Goal: Register for event/course: Register for event/course

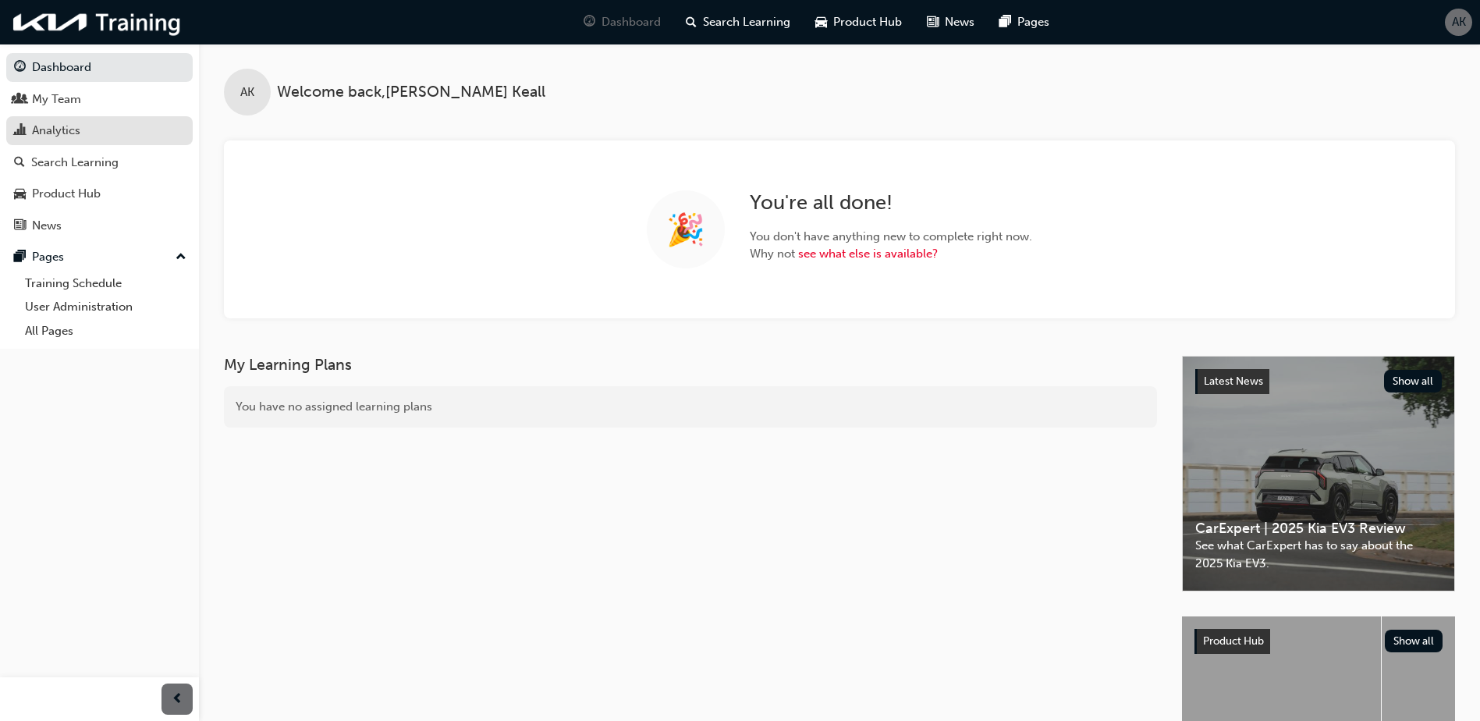
click at [73, 127] on div "Analytics" at bounding box center [56, 131] width 48 height 18
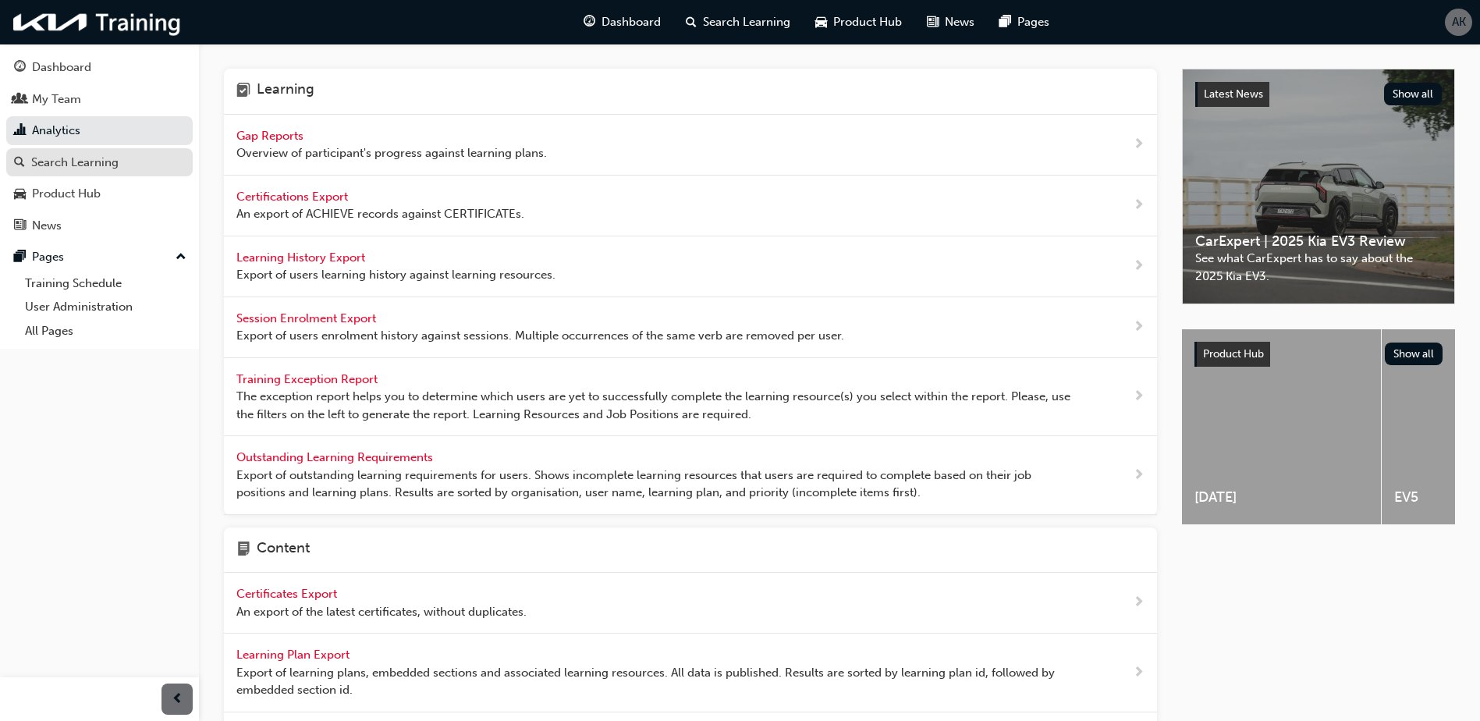
click at [132, 165] on div "Search Learning" at bounding box center [99, 162] width 171 height 19
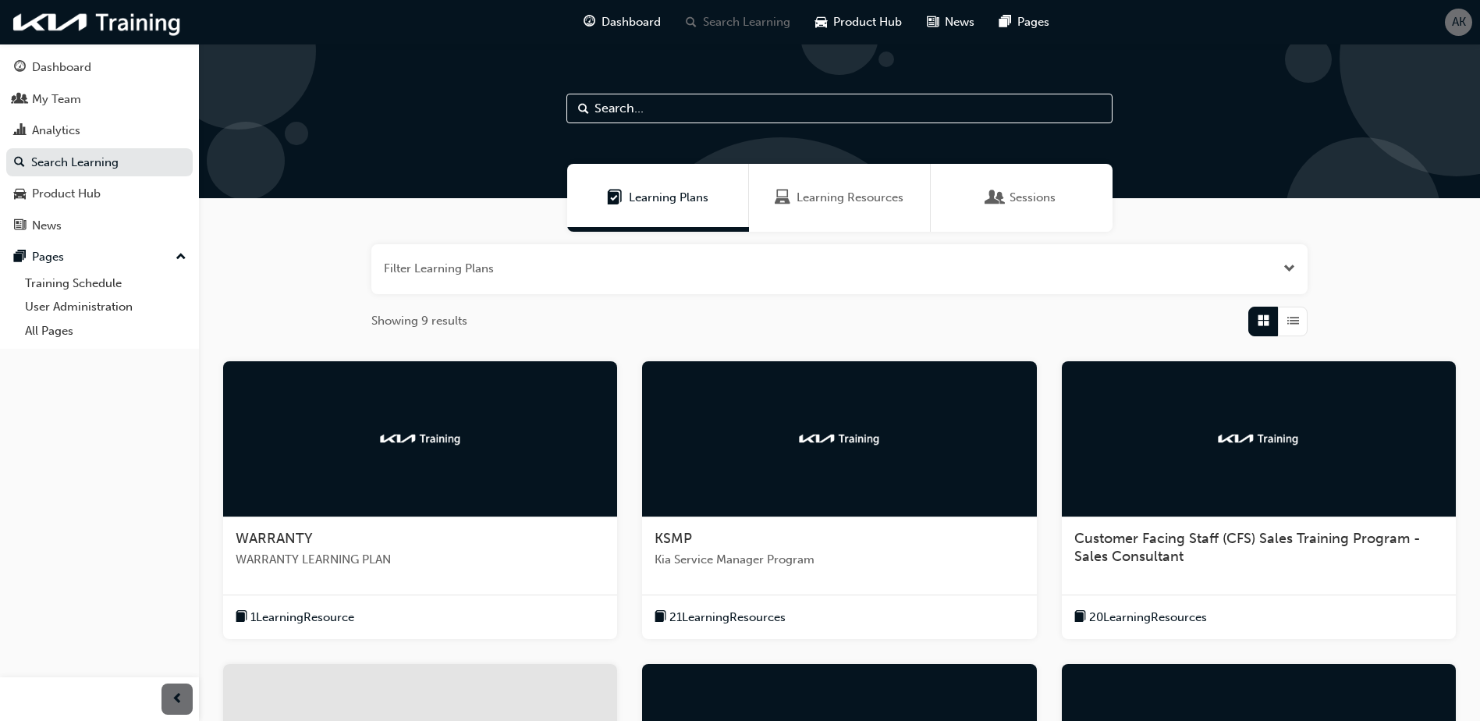
click at [307, 536] on span "WARRANTY" at bounding box center [274, 538] width 77 height 17
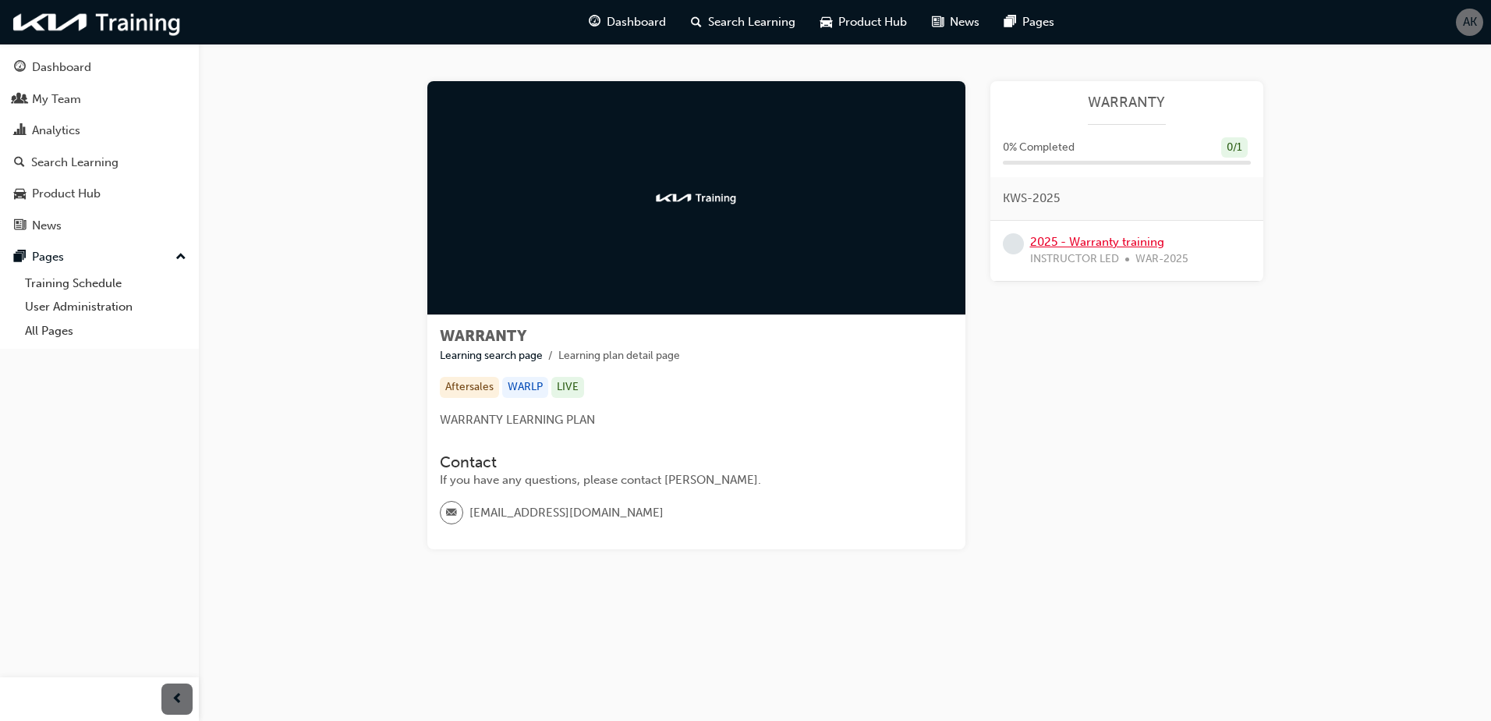
click at [1088, 237] on link "2025 - Warranty training" at bounding box center [1097, 242] width 134 height 14
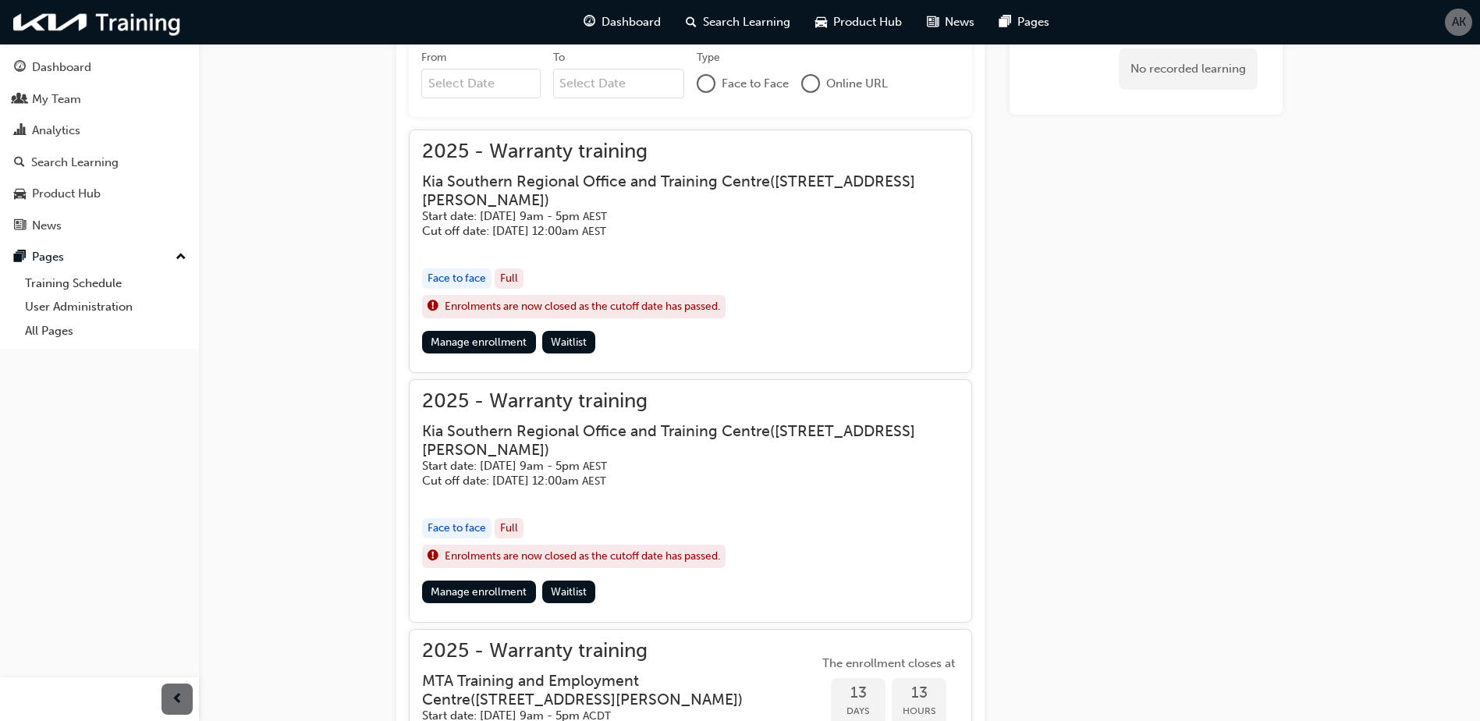
scroll to position [538, 0]
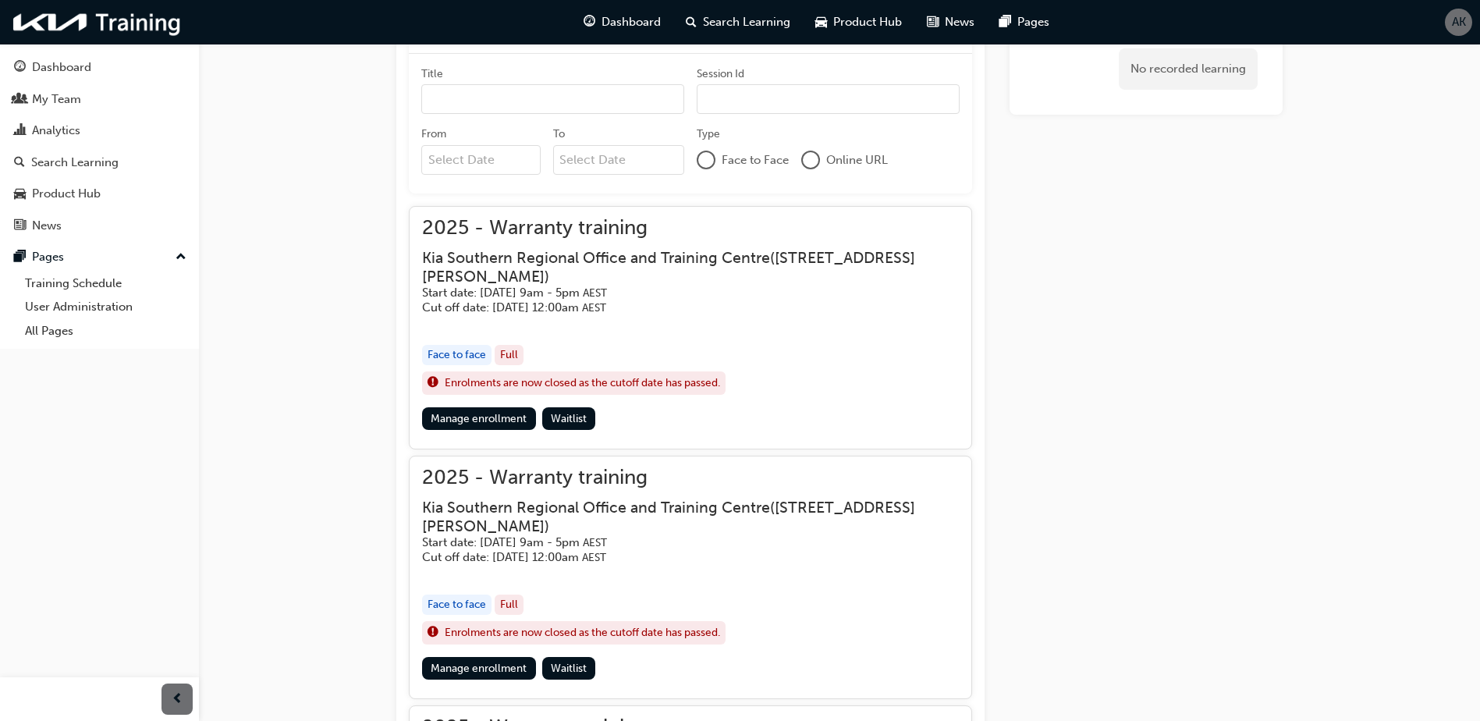
click at [458, 360] on div "Face to face" at bounding box center [456, 355] width 69 height 21
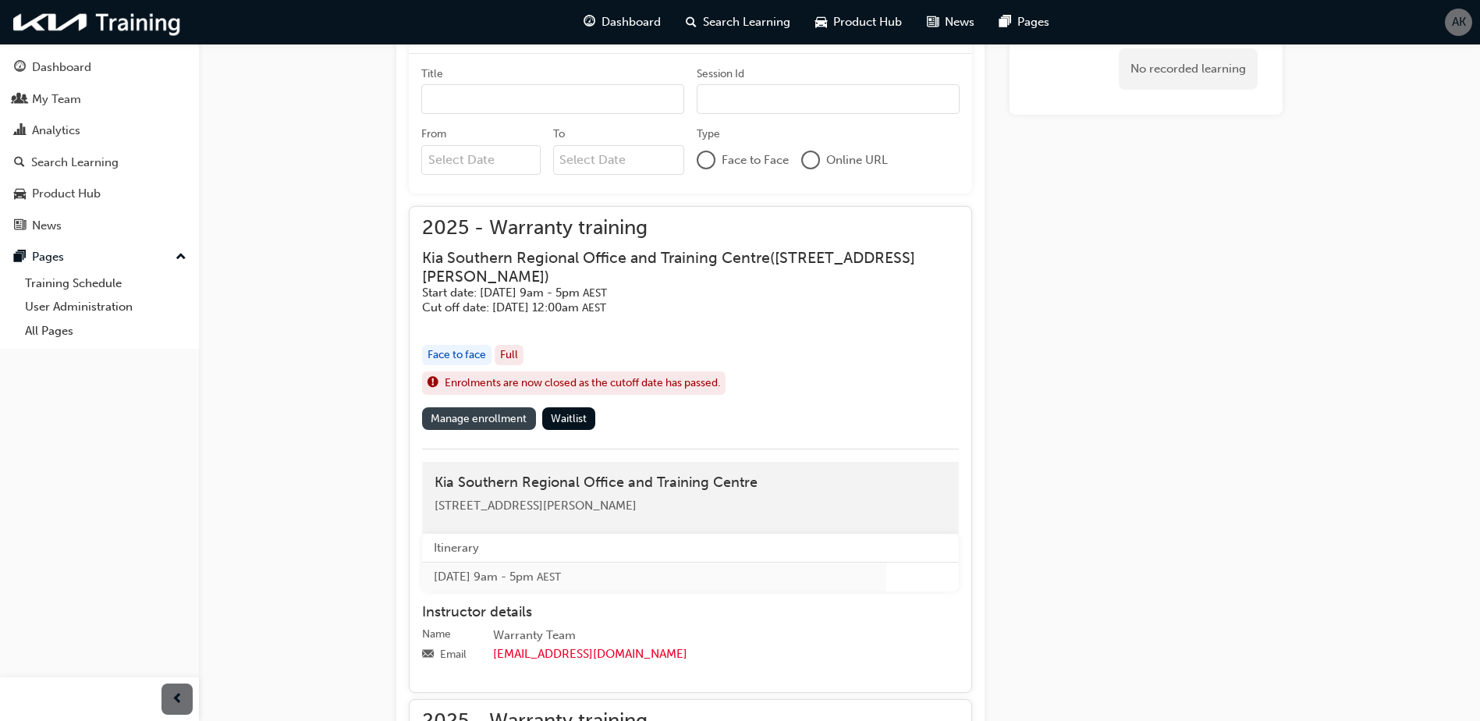
click at [467, 417] on link "Manage enrollment" at bounding box center [479, 418] width 114 height 23
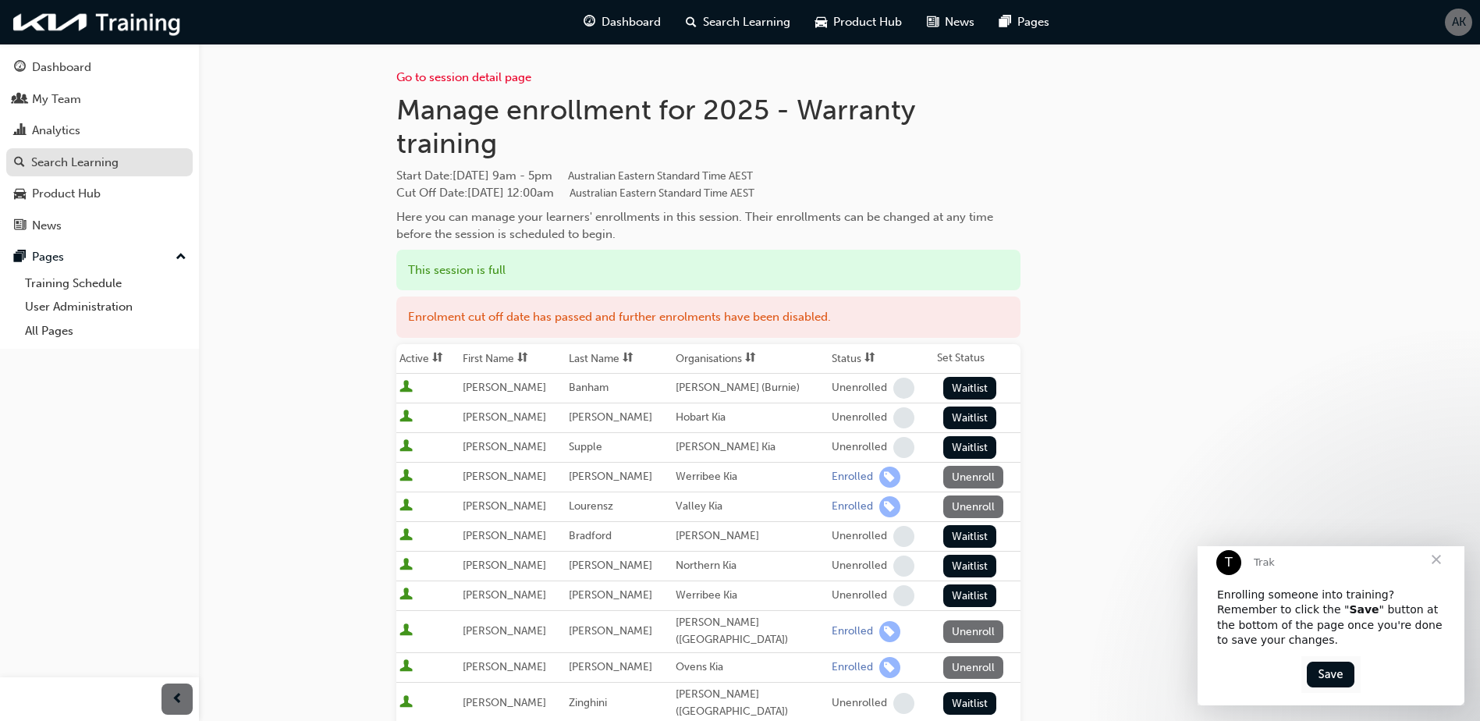
click at [58, 161] on div "Search Learning" at bounding box center [74, 163] width 87 height 18
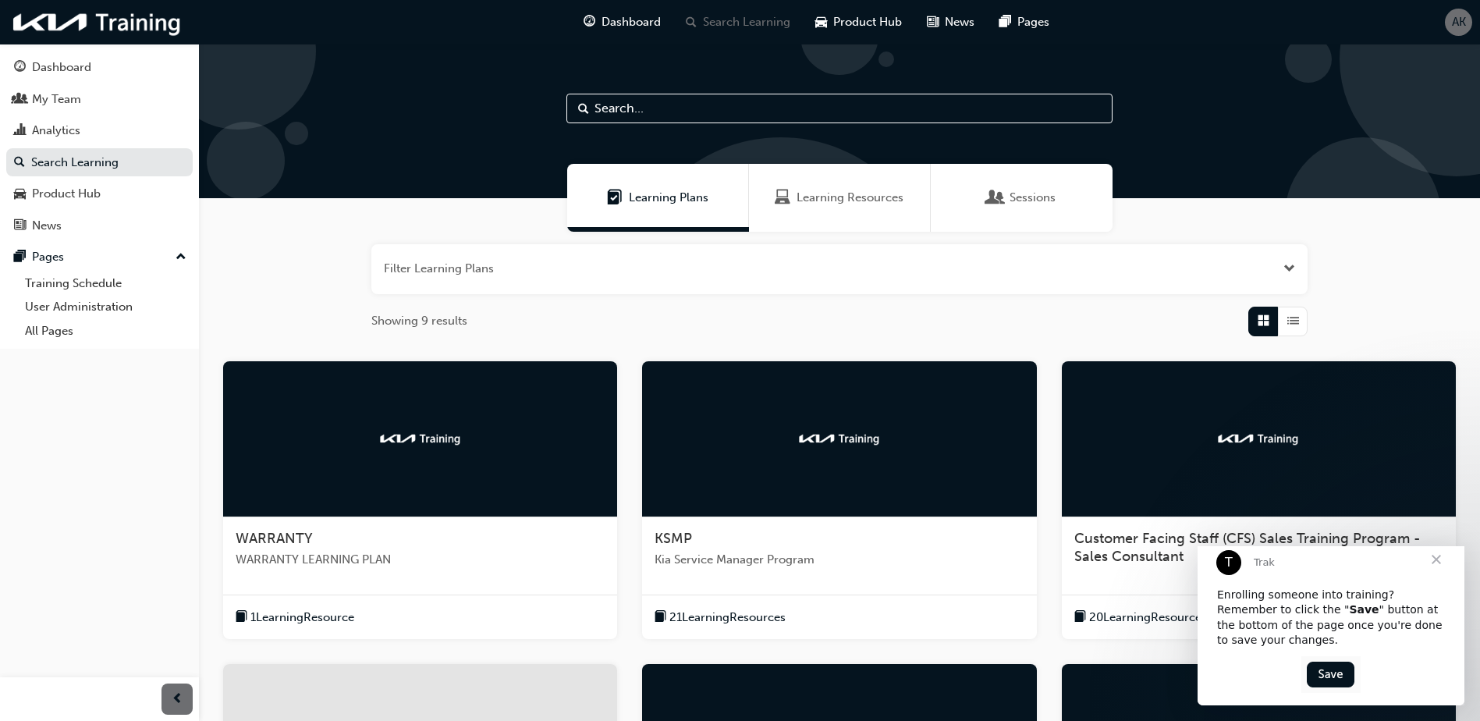
click at [410, 420] on div at bounding box center [420, 439] width 394 height 156
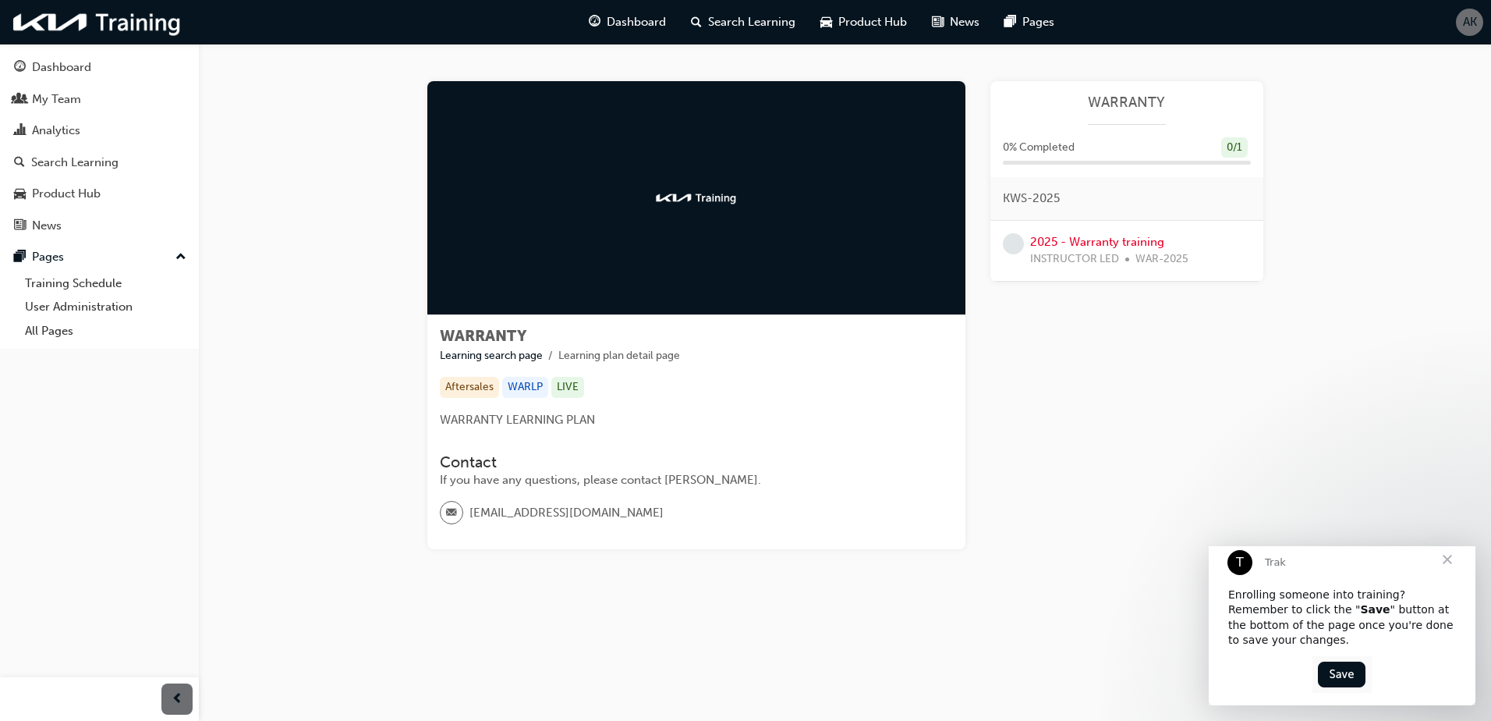
click at [1011, 237] on span "learningRecordVerb_NONE-icon" at bounding box center [1013, 243] width 21 height 21
click at [1044, 242] on link "2025 - Warranty training" at bounding box center [1097, 242] width 134 height 14
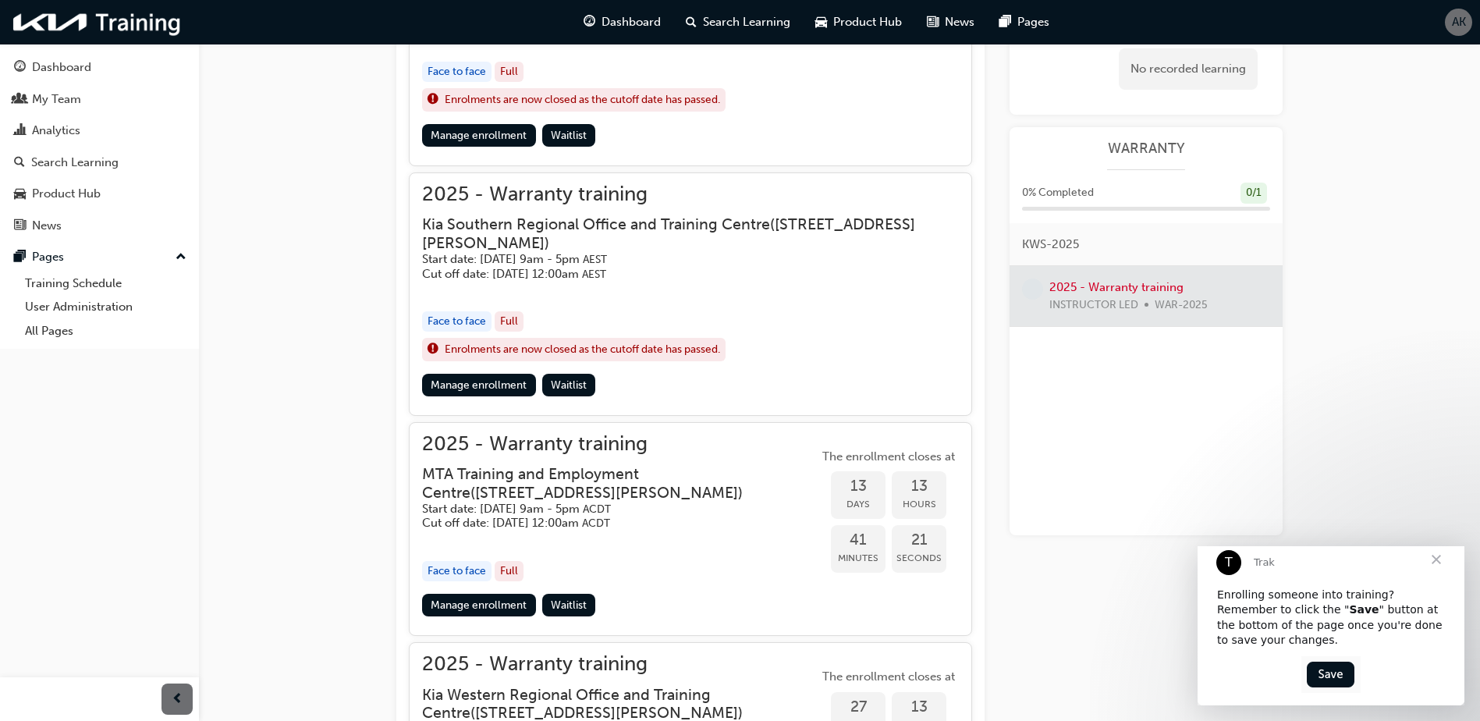
scroll to position [822, 0]
click at [462, 606] on link "Manage enrollment" at bounding box center [479, 604] width 114 height 23
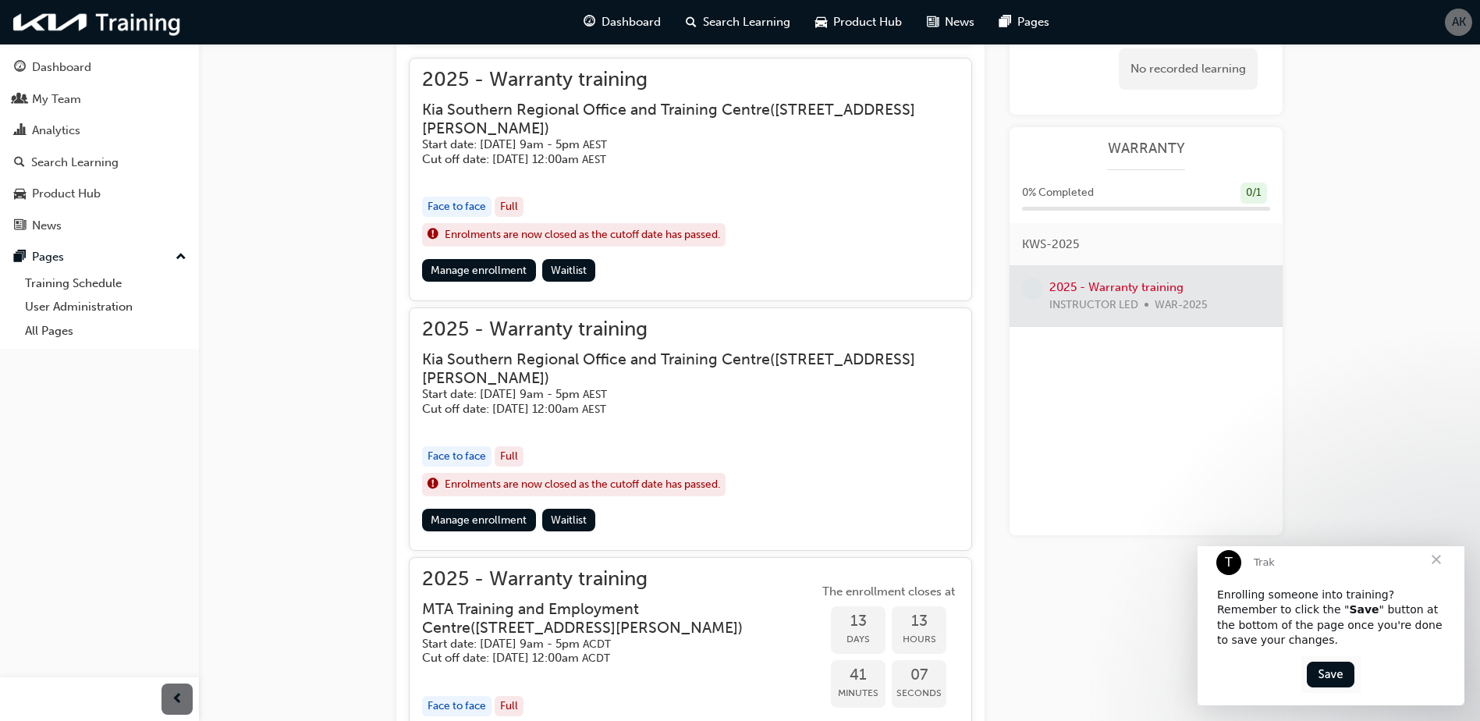
scroll to position [666, 0]
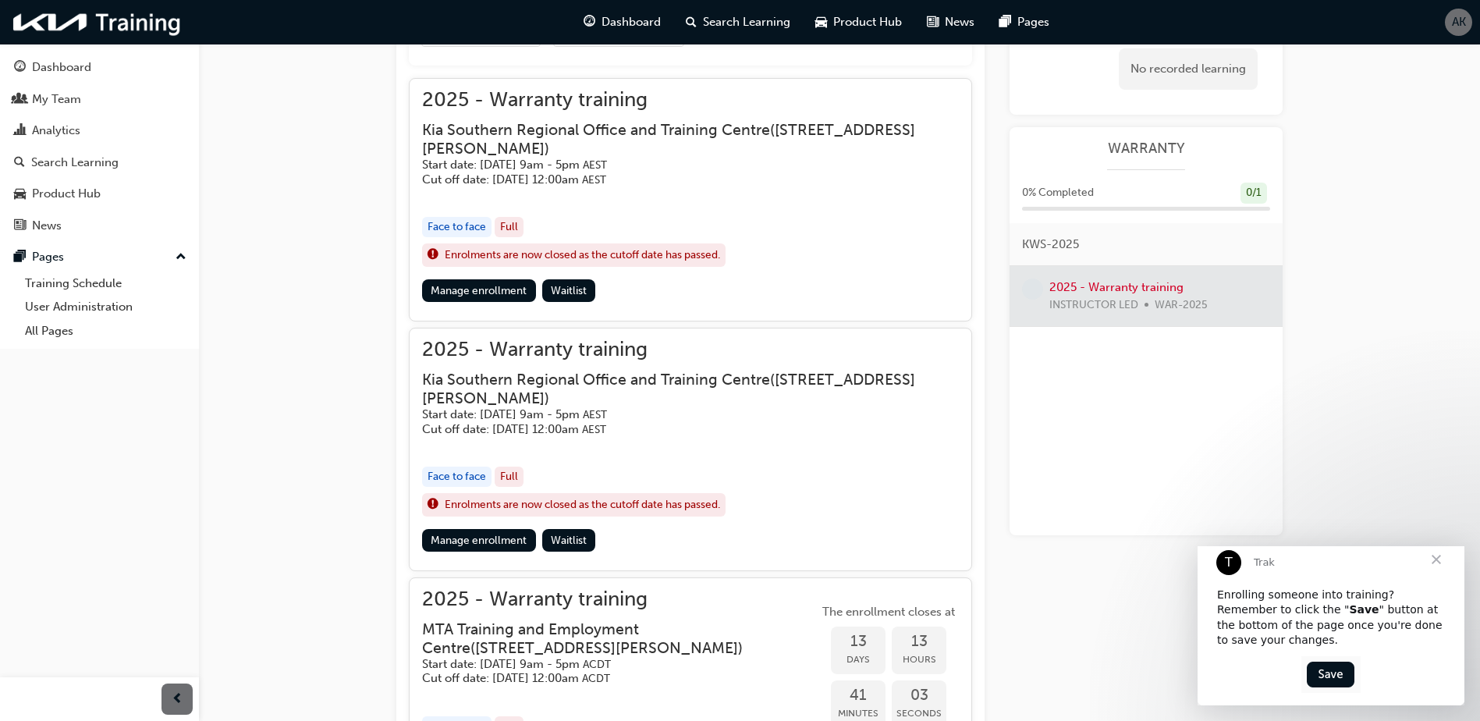
drag, startPoint x: 460, startPoint y: 476, endPoint x: 609, endPoint y: 459, distance: 149.9
click at [609, 459] on div "2025 - Warranty training Kia Southern Regional Office and Training Centre ( [ST…" at bounding box center [690, 435] width 537 height 188
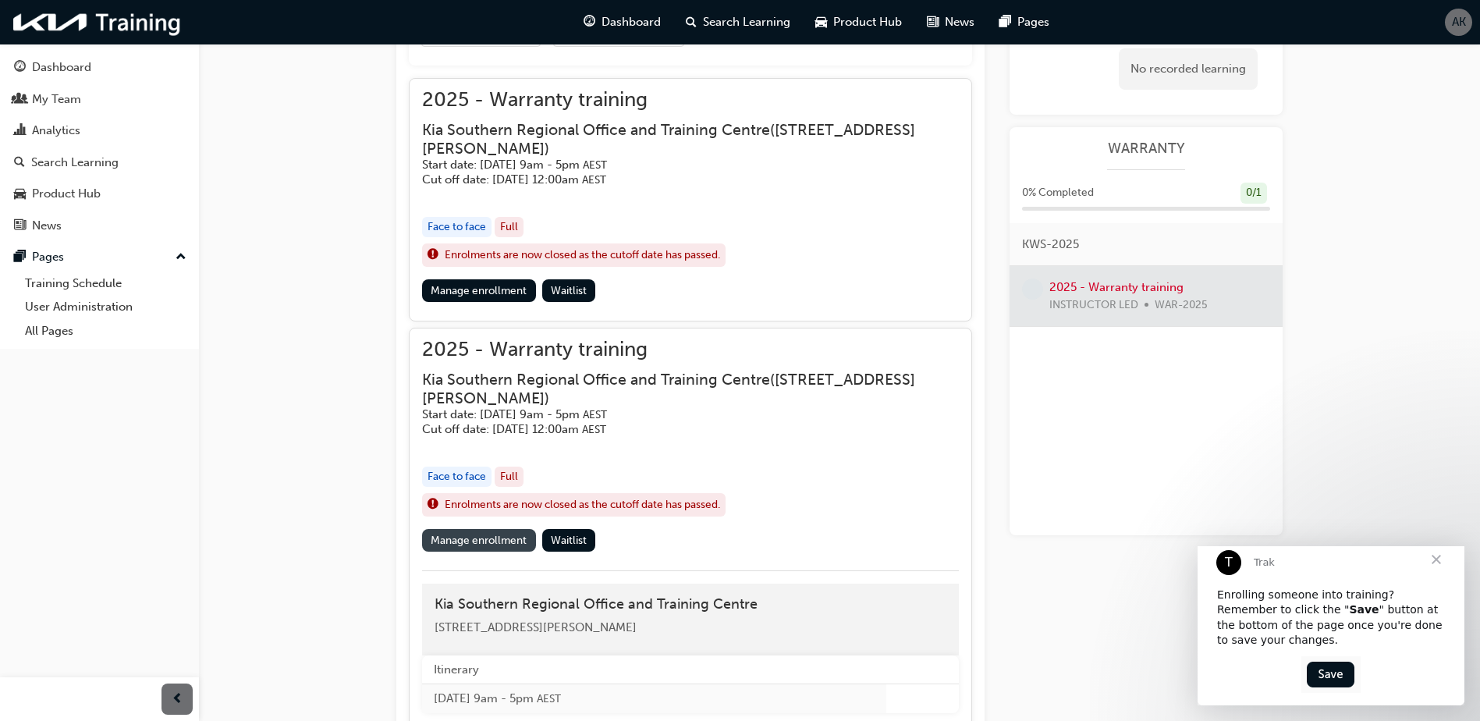
click at [503, 541] on link "Manage enrollment" at bounding box center [479, 540] width 114 height 23
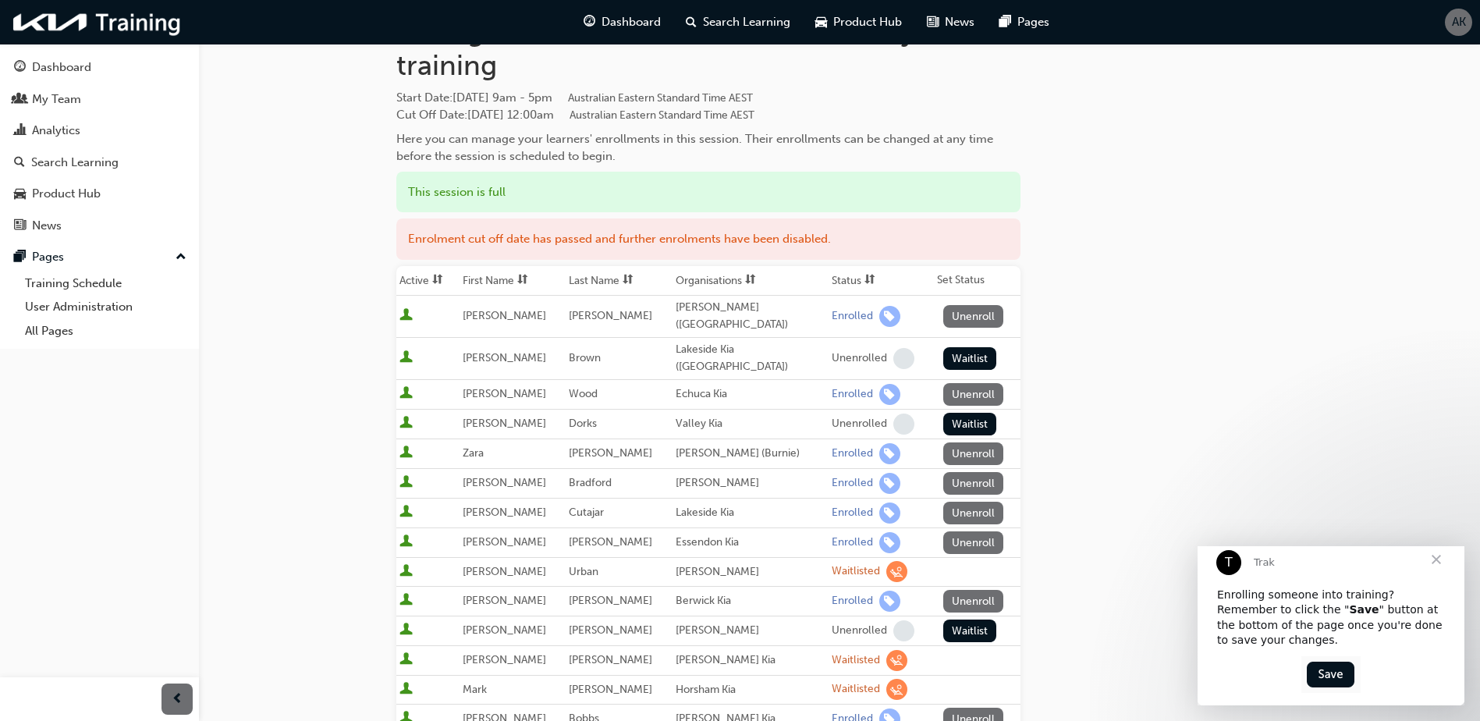
scroll to position [156, 0]
